Goal: Information Seeking & Learning: Check status

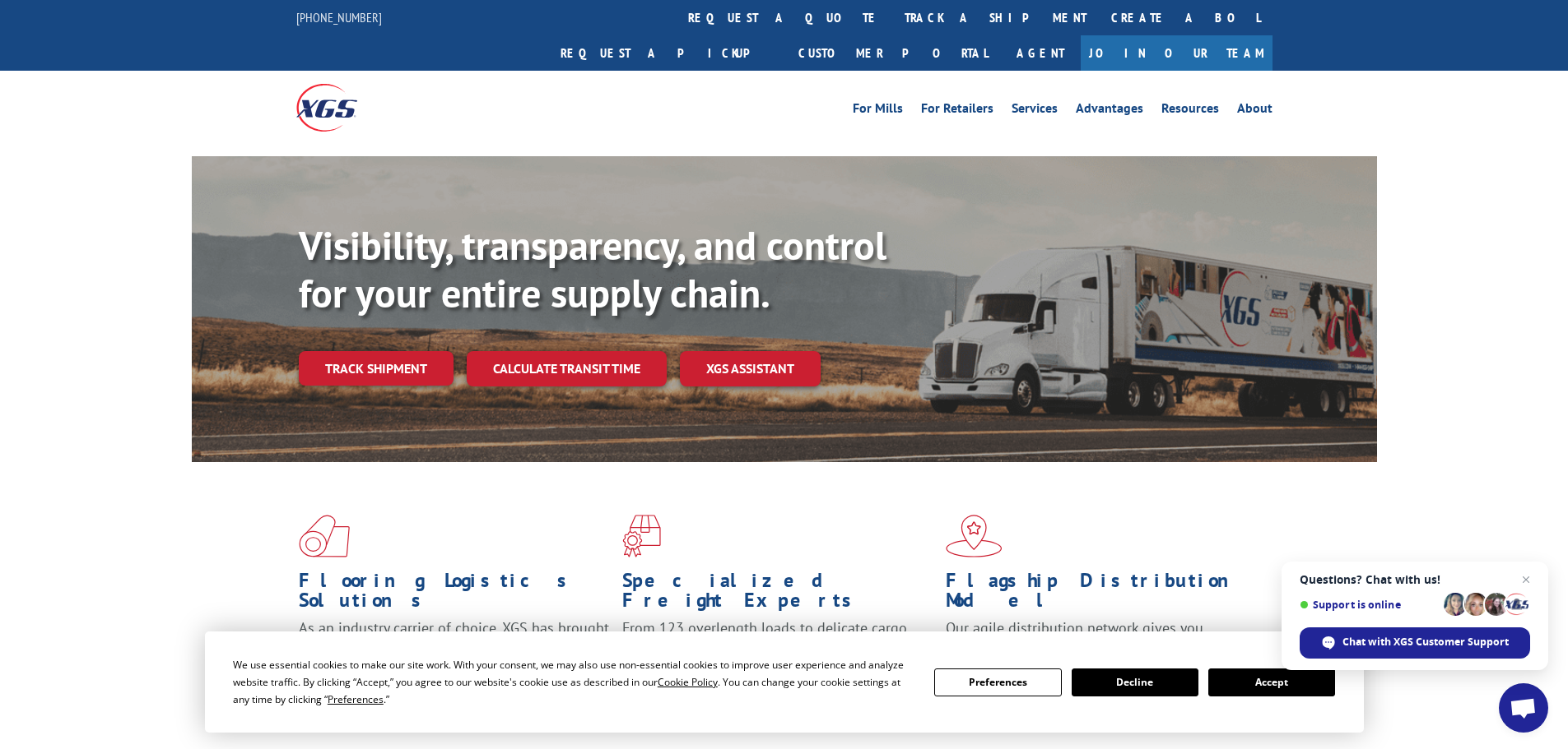
drag, startPoint x: 744, startPoint y: 15, endPoint x: 738, endPoint y: 25, distance: 11.7
click at [892, 16] on link "track a shipment" at bounding box center [996, 18] width 206 height 36
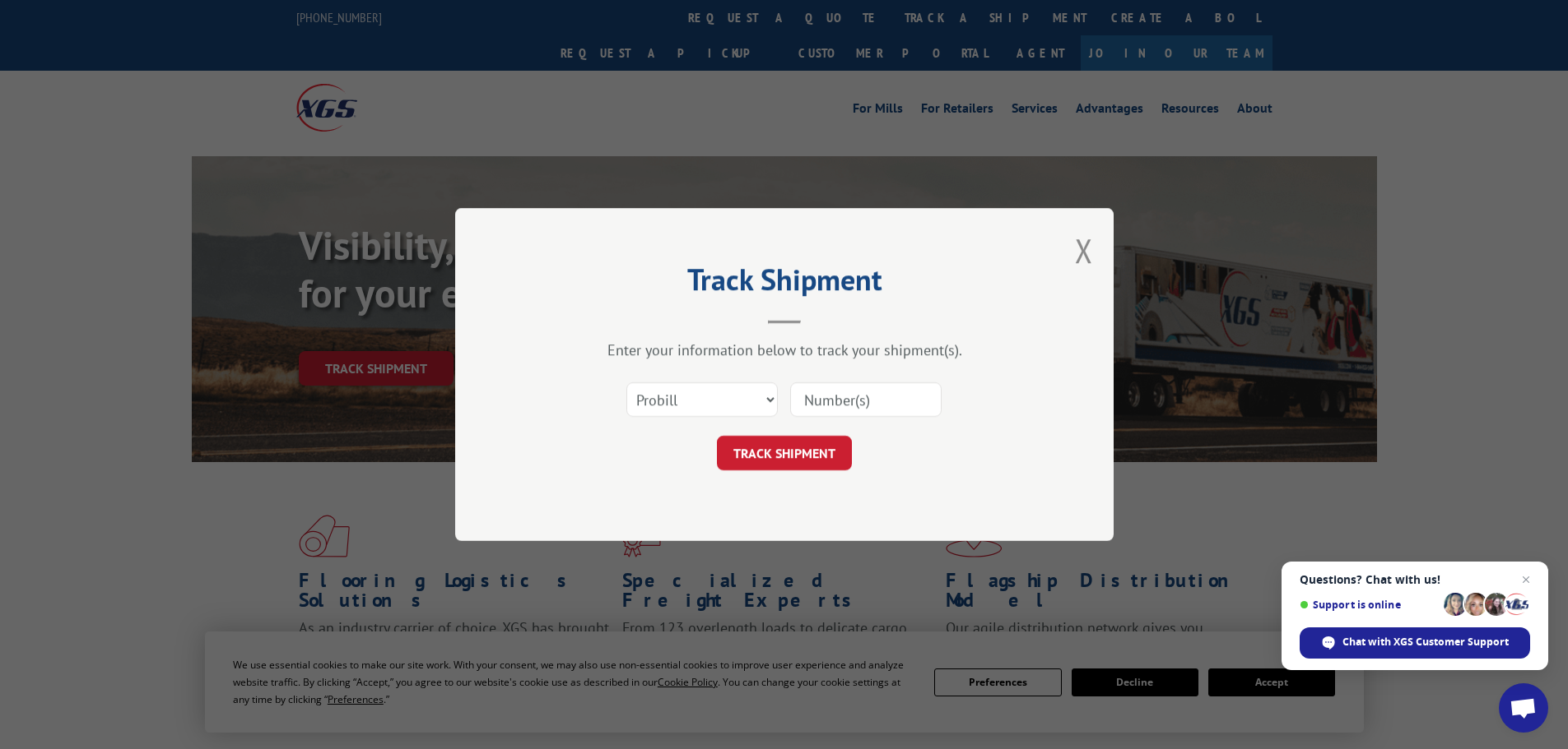
click at [814, 402] on input at bounding box center [866, 400] width 151 height 35
paste input "6006804"
type input "6006804"
click at [821, 450] on button "TRACK SHIPMENT" at bounding box center [784, 453] width 135 height 35
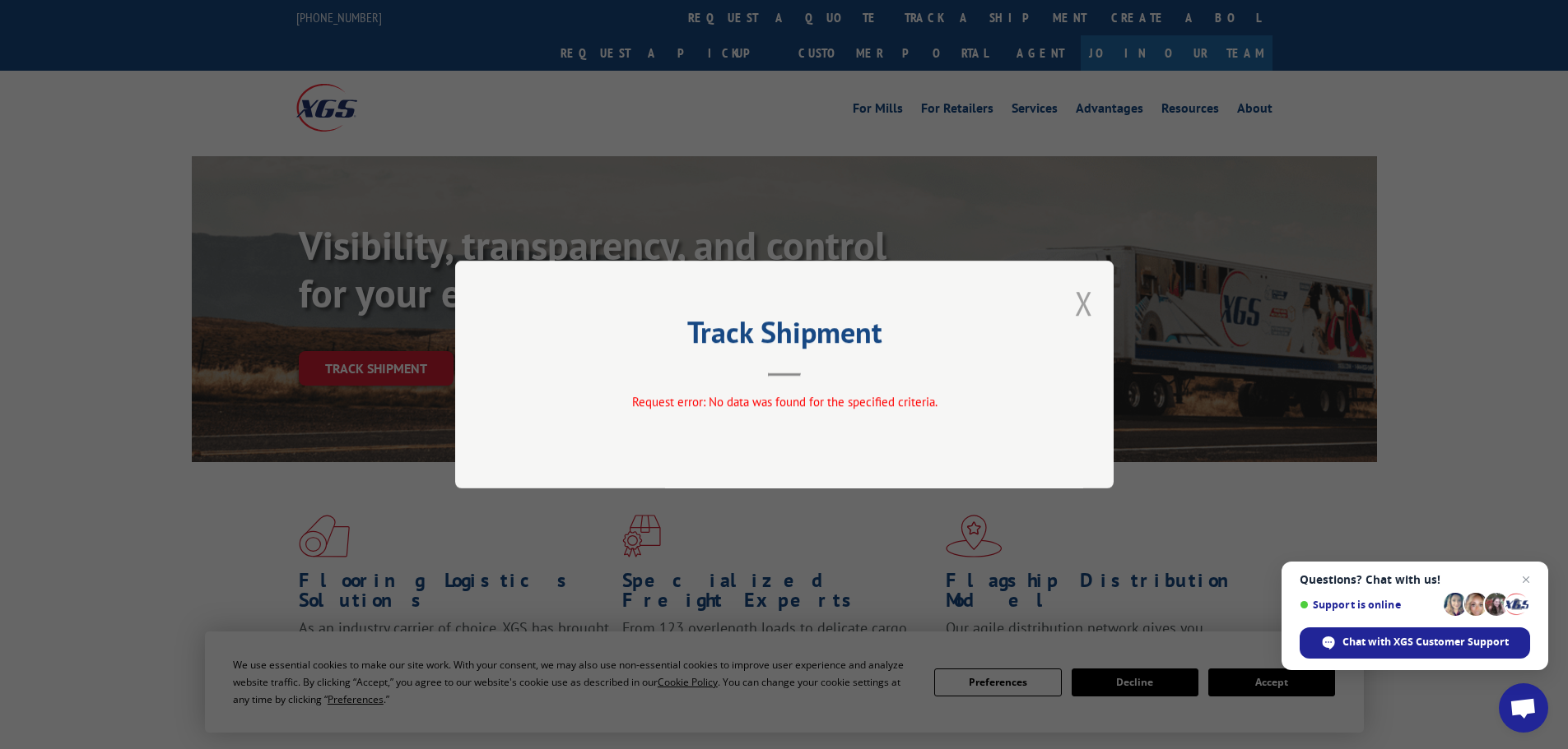
drag, startPoint x: 1073, startPoint y: 308, endPoint x: 1081, endPoint y: 305, distance: 8.5
click at [1074, 307] on div "Track Shipment Request error: No data was found for the specified criteria." at bounding box center [784, 374] width 659 height 227
click at [1086, 303] on button "Close modal" at bounding box center [1084, 303] width 18 height 44
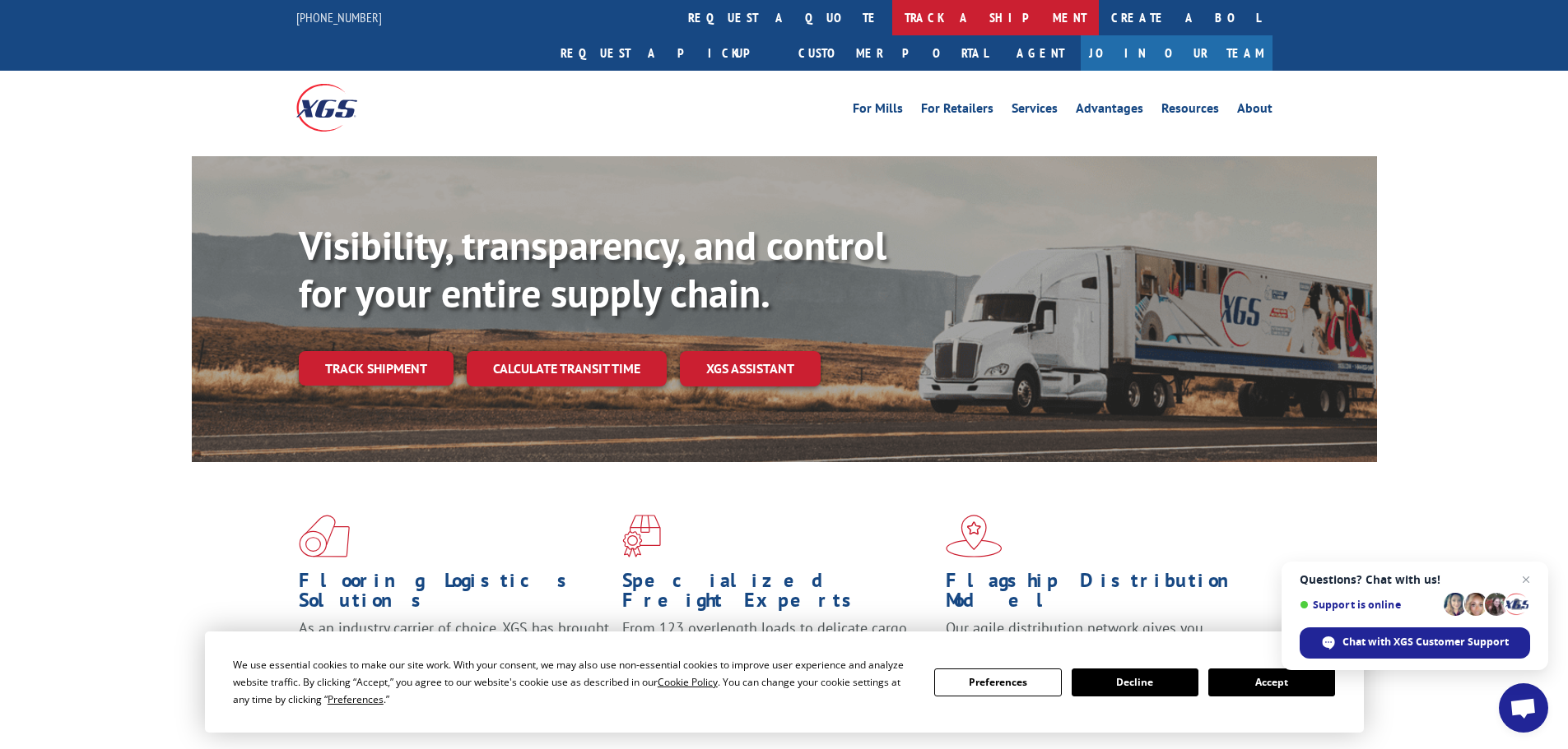
click at [892, 5] on link "track a shipment" at bounding box center [996, 18] width 206 height 36
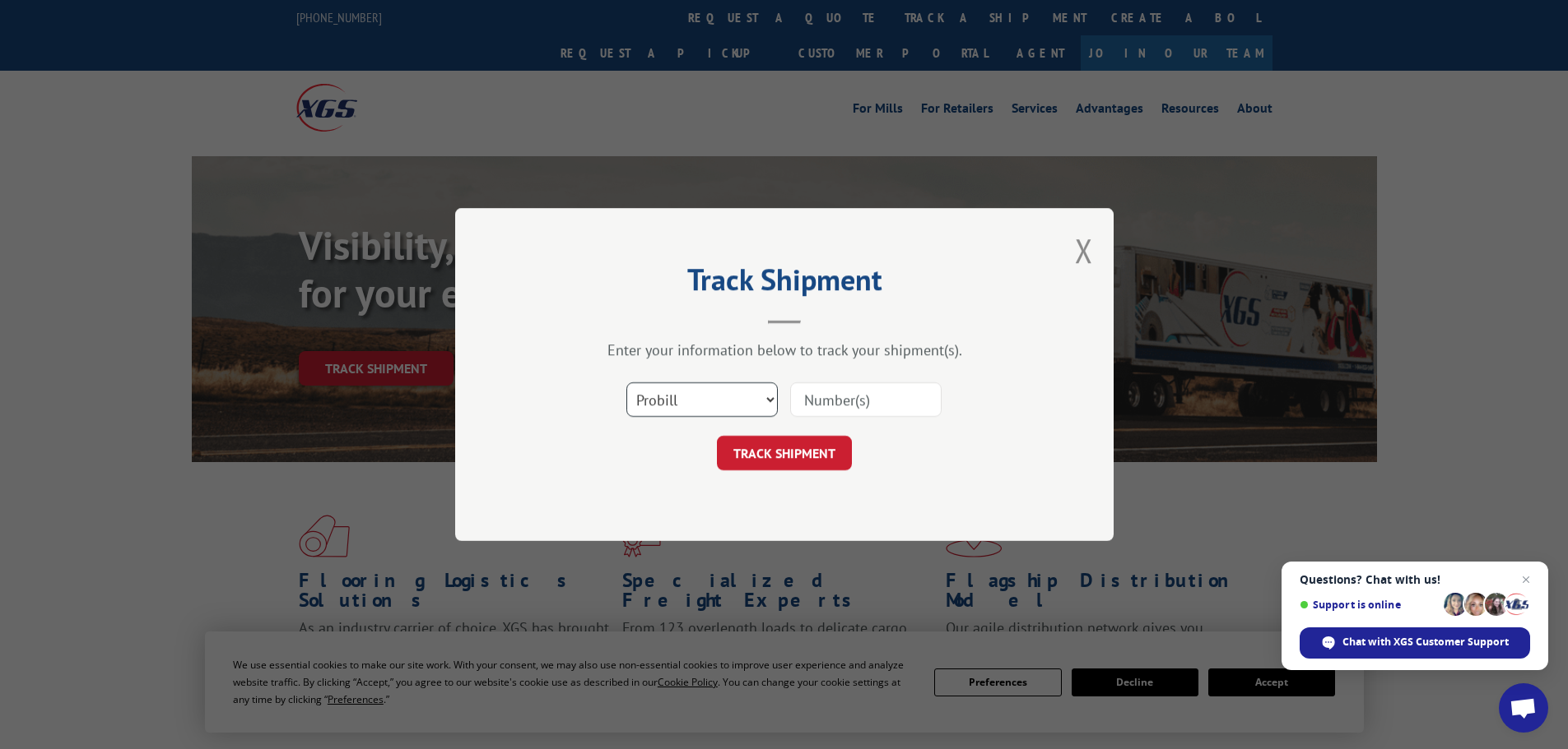
click at [679, 386] on select "Select category... Probill BOL PO" at bounding box center [702, 400] width 151 height 35
select select "bol"
click at [627, 383] on select "Select category... Probill BOL PO" at bounding box center [702, 400] width 151 height 35
click at [821, 405] on input at bounding box center [866, 400] width 151 height 35
paste input "6006804"
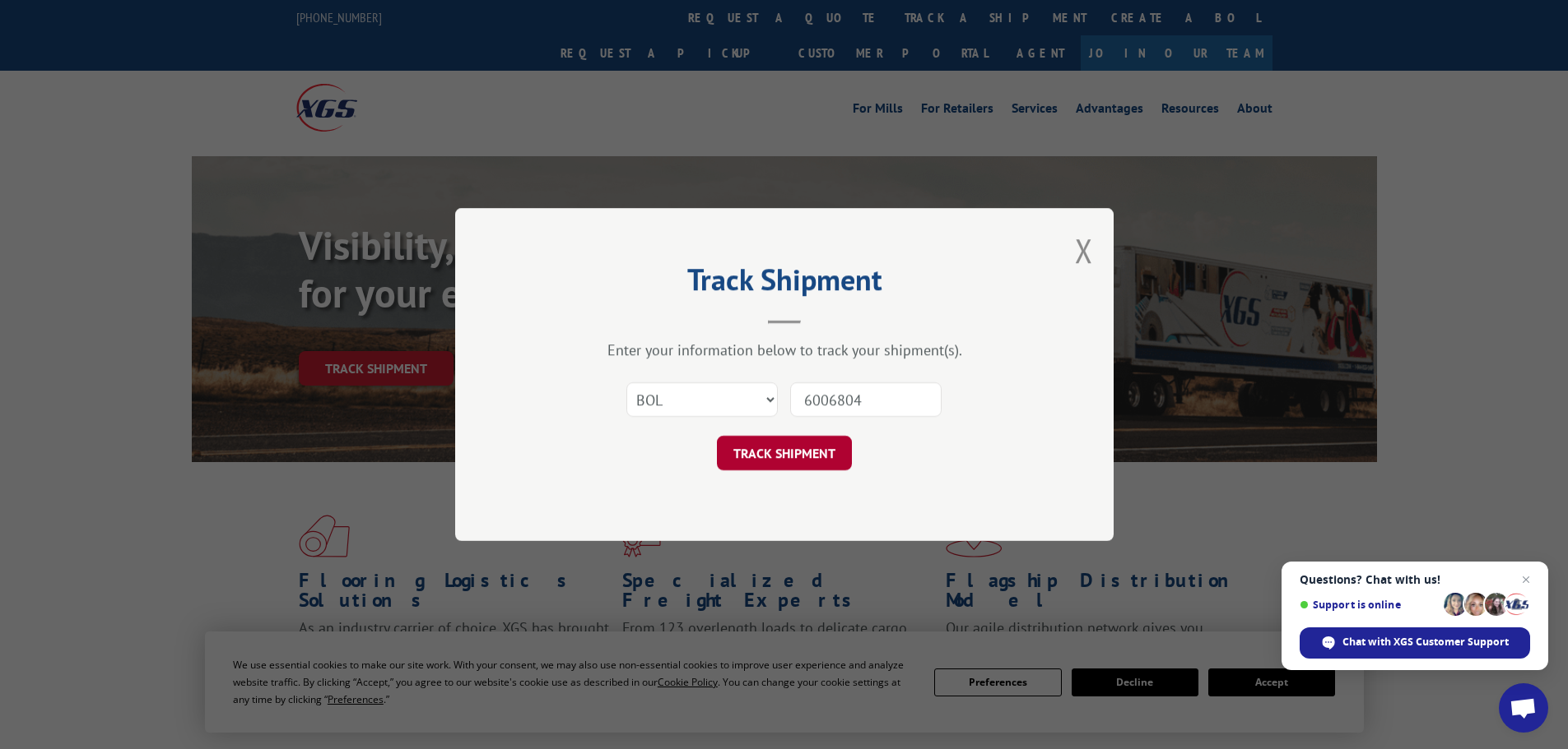
type input "6006804"
click at [803, 449] on button "TRACK SHIPMENT" at bounding box center [784, 453] width 135 height 35
